Goal: Find specific page/section: Find specific page/section

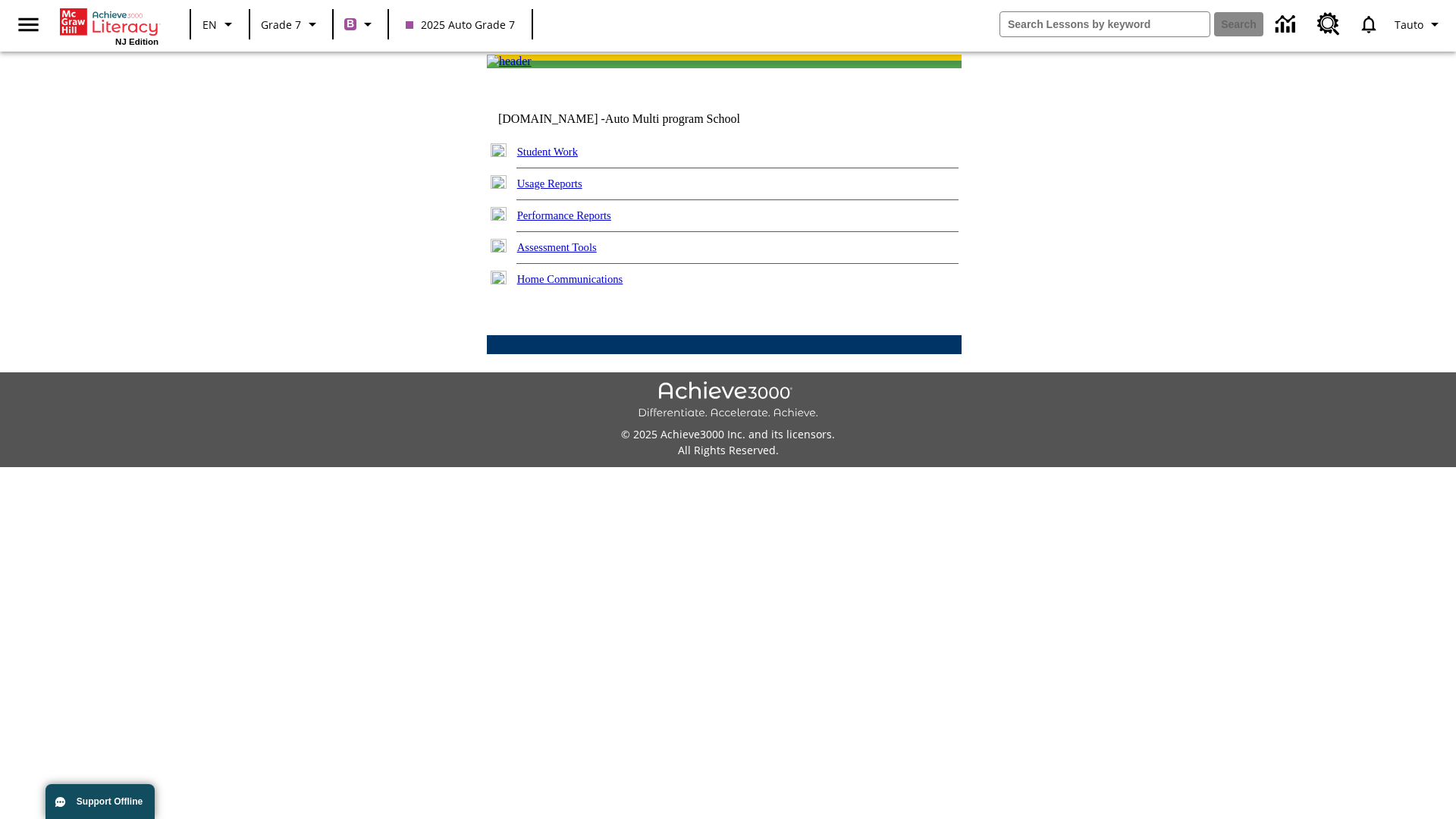
click at [558, 158] on link "Student Work" at bounding box center [547, 152] width 60 height 12
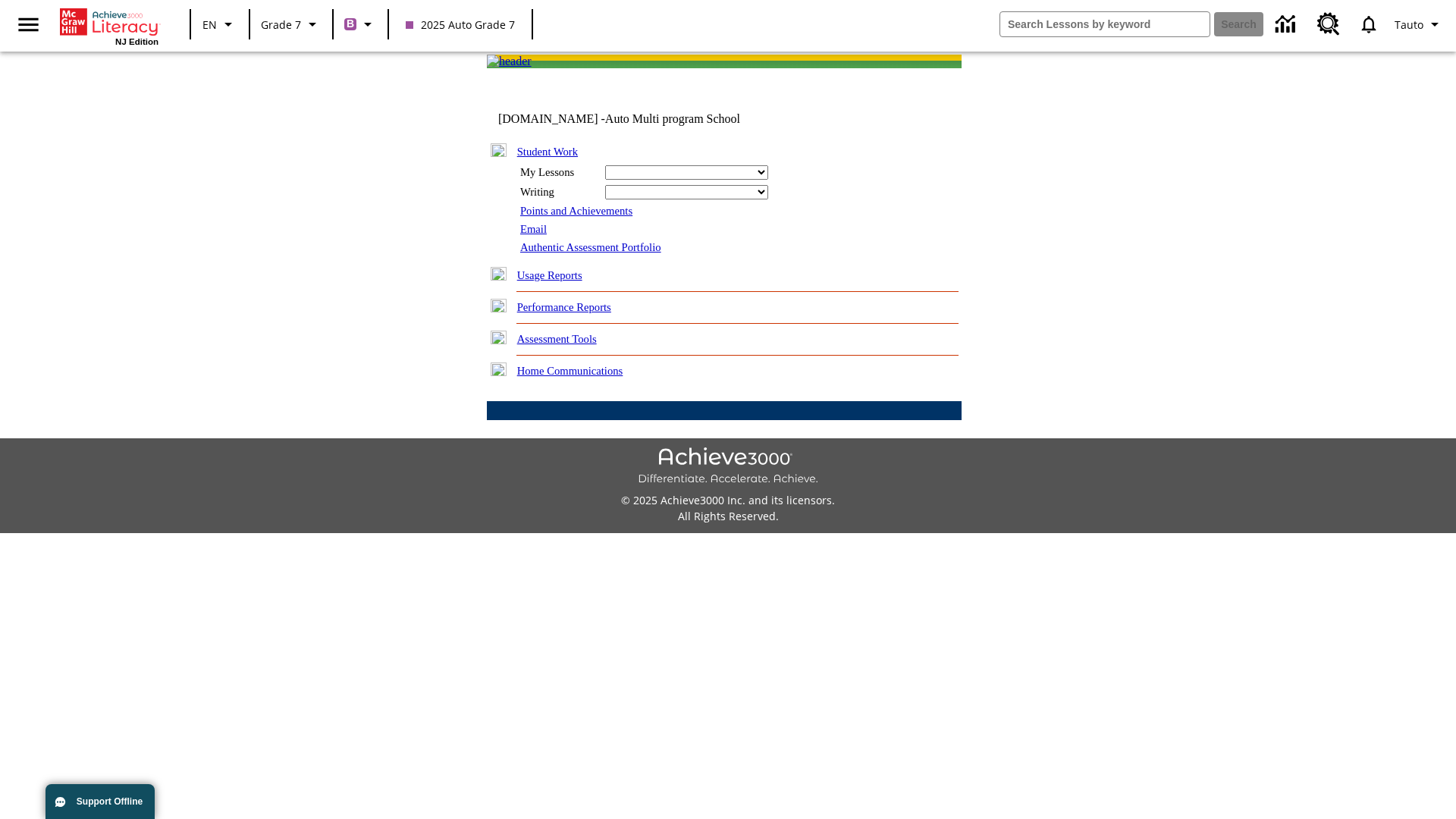
click at [535, 235] on link "Email" at bounding box center [534, 229] width 27 height 12
